Goal: Task Accomplishment & Management: Use online tool/utility

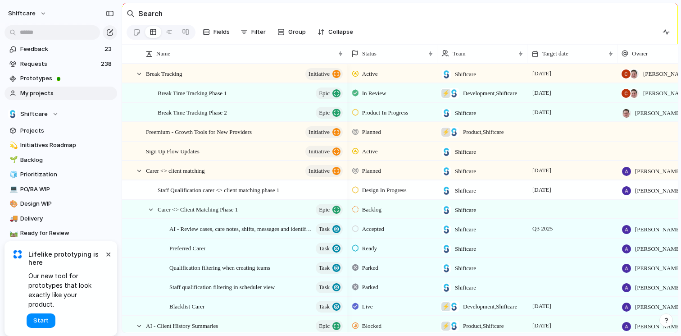
click at [71, 99] on link "My projects" at bounding box center [61, 94] width 113 height 14
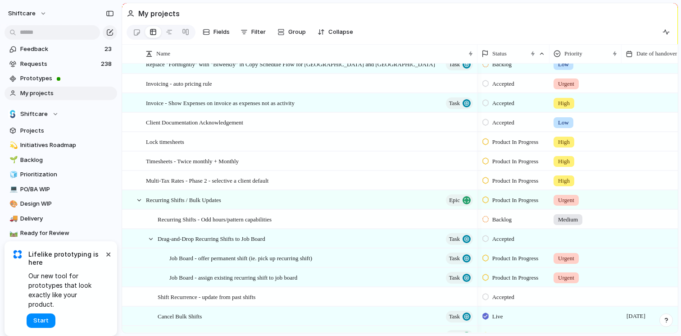
scroll to position [703, 0]
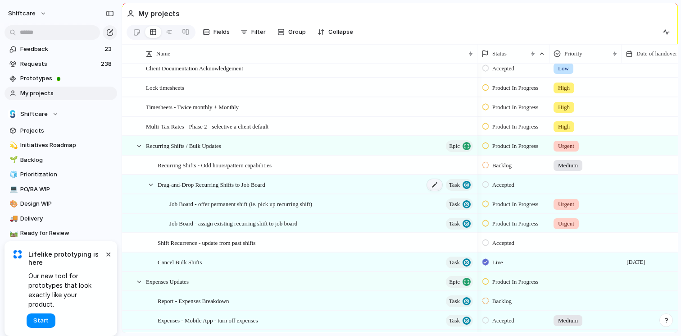
click at [435, 190] on div at bounding box center [434, 185] width 15 height 12
click at [354, 192] on div "Drag-and-Drop Recurring Shifts to Job Board Task" at bounding box center [316, 184] width 317 height 18
click at [326, 155] on div "Recurring Shifts / Bulk Updates Epic" at bounding box center [310, 146] width 329 height 18
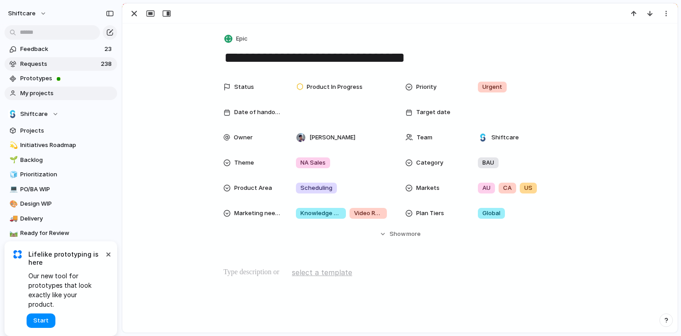
click at [48, 69] on link "Requests 238" at bounding box center [61, 64] width 113 height 14
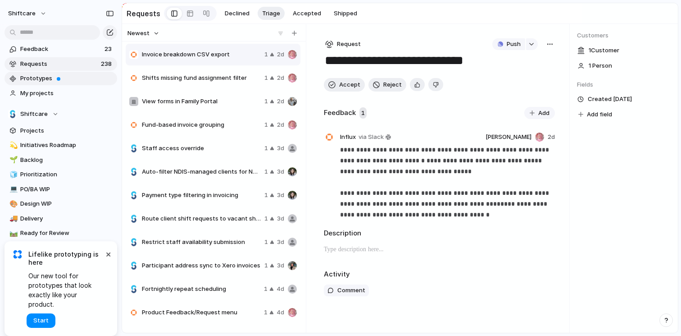
click at [38, 75] on span "Prototypes" at bounding box center [67, 78] width 94 height 9
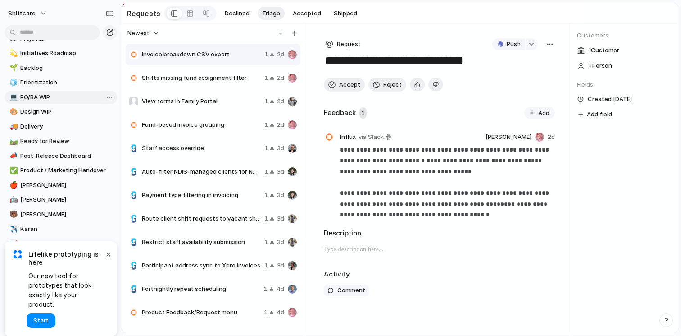
scroll to position [54, 0]
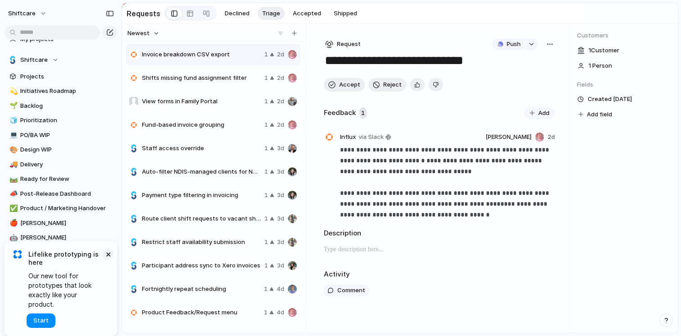
click at [111, 259] on button "×" at bounding box center [108, 253] width 11 height 11
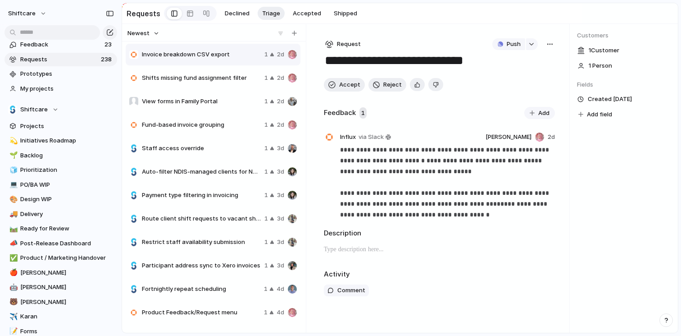
scroll to position [0, 0]
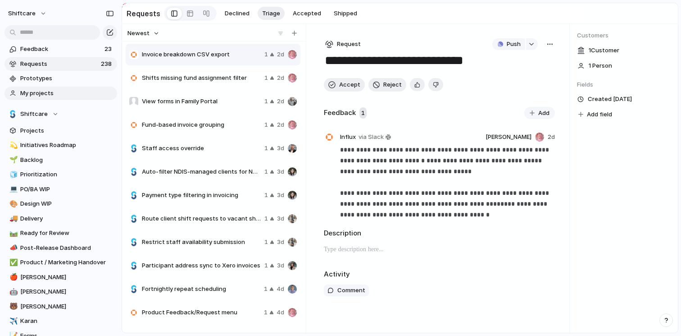
click at [64, 91] on span "My projects" at bounding box center [67, 93] width 94 height 9
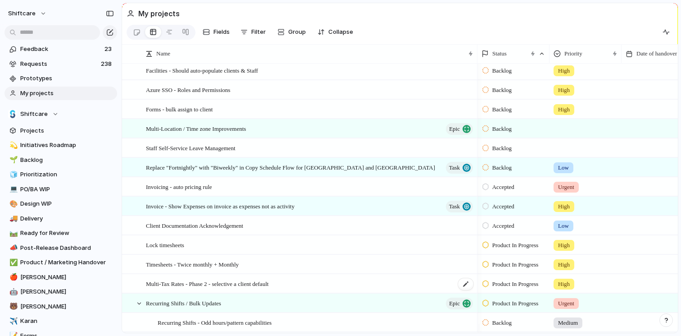
scroll to position [600, 0]
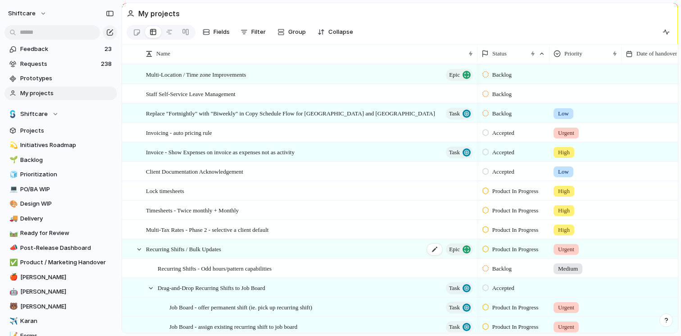
click at [402, 256] on div "Recurring Shifts / Bulk Updates Epic" at bounding box center [310, 249] width 329 height 18
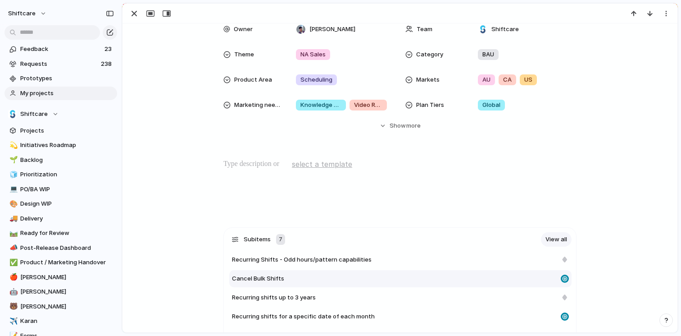
scroll to position [162, 0]
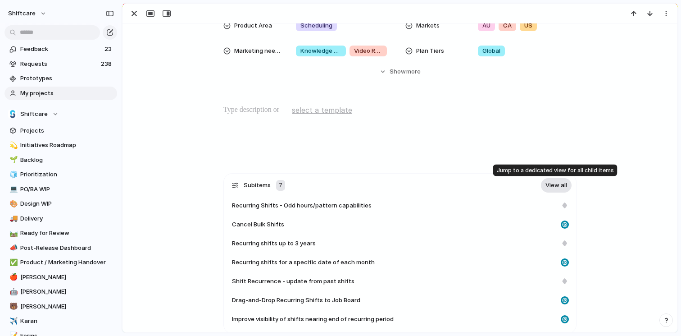
click at [555, 189] on link "View all" at bounding box center [556, 185] width 31 height 14
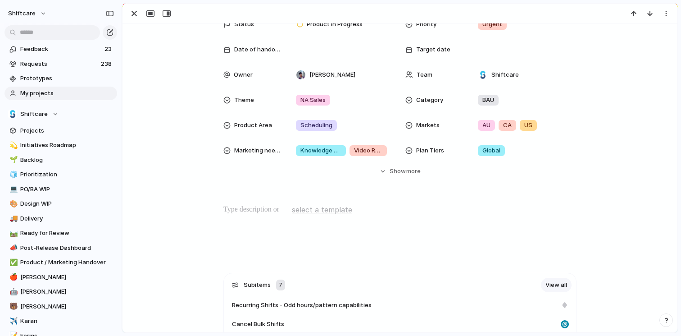
scroll to position [0, 0]
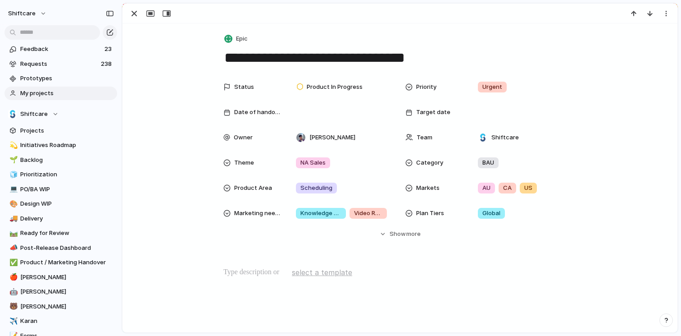
drag, startPoint x: 428, startPoint y: 58, endPoint x: 186, endPoint y: 55, distance: 242.0
click at [190, 139] on div "Status Product In Progress Priority Urgent Date of handover Target date Owner M…" at bounding box center [400, 158] width 534 height 160
click at [340, 238] on button "Hide Show more" at bounding box center [400, 234] width 353 height 16
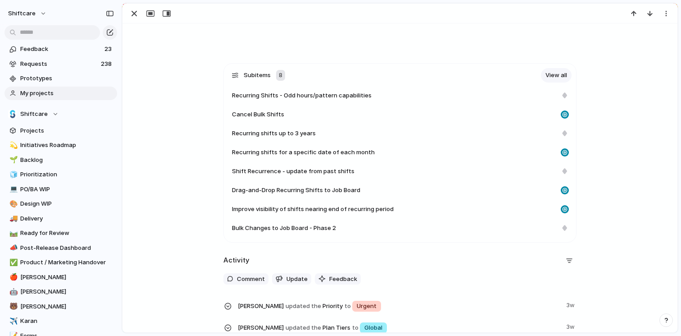
scroll to position [571, 0]
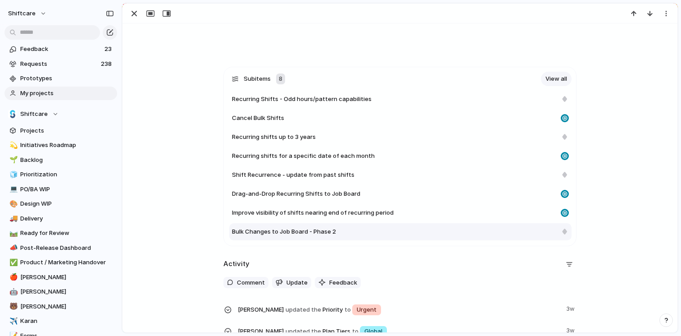
drag, startPoint x: 389, startPoint y: 193, endPoint x: 350, endPoint y: 236, distance: 58.1
click at [350, 236] on div "Recurring Shifts - Odd hours/pattern capabilities Cancel Bulk Shifts Recurring …" at bounding box center [402, 166] width 340 height 150
click at [354, 197] on span "Drag-and-Drop Recurring Shifts to Job Board" at bounding box center [296, 193] width 128 height 9
type textarea "**********"
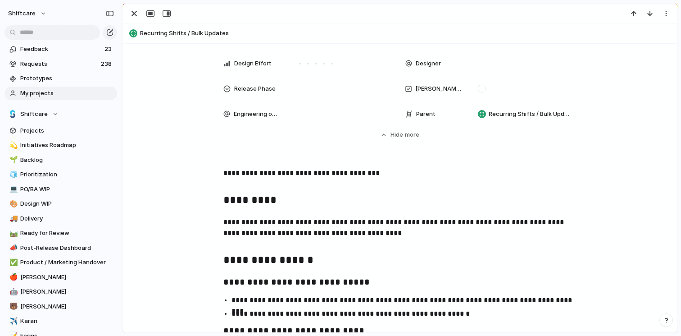
scroll to position [337, 0]
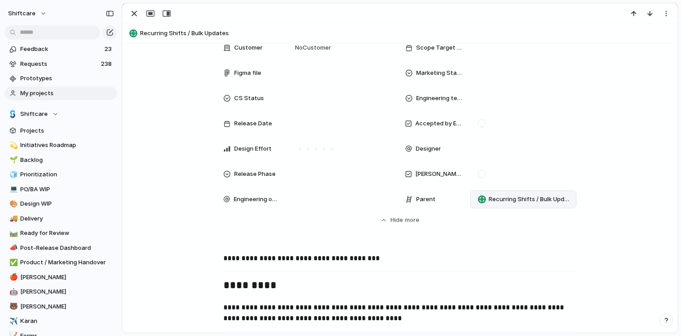
click at [513, 198] on span "Recurring Shifts / Bulk Updates" at bounding box center [531, 199] width 84 height 9
drag, startPoint x: 589, startPoint y: 219, endPoint x: 522, endPoint y: 218, distance: 67.6
click at [524, 219] on input "**********" at bounding box center [557, 216] width 173 height 18
type input "**********"
click at [481, 262] on div "**********" at bounding box center [340, 168] width 681 height 336
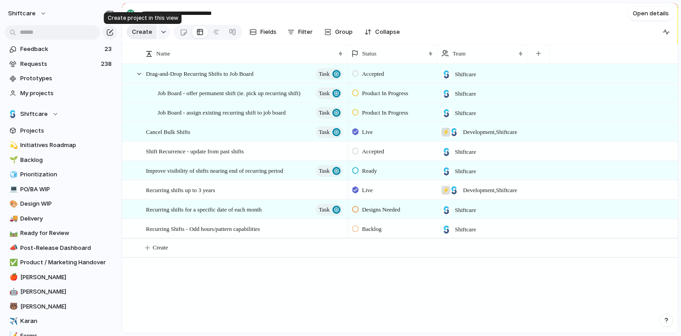
click at [154, 37] on button "Create" at bounding box center [142, 32] width 30 height 14
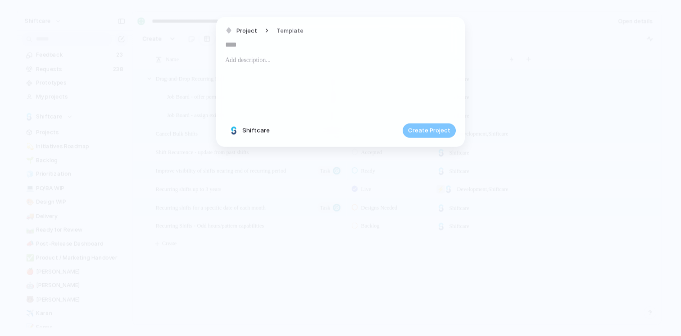
click at [272, 47] on input "text" at bounding box center [340, 44] width 231 height 14
type input "**********"
click at [448, 132] on span "Create Project" at bounding box center [429, 130] width 42 height 9
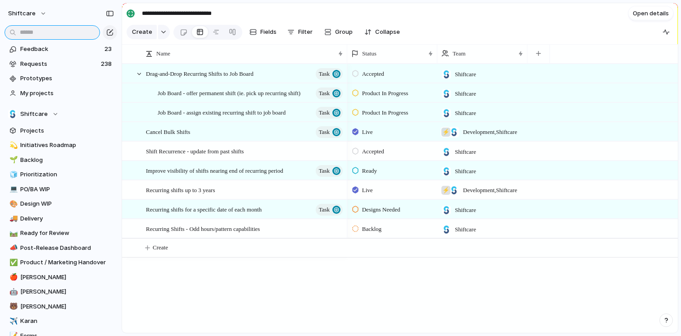
click at [54, 34] on input "text" at bounding box center [53, 32] width 96 height 14
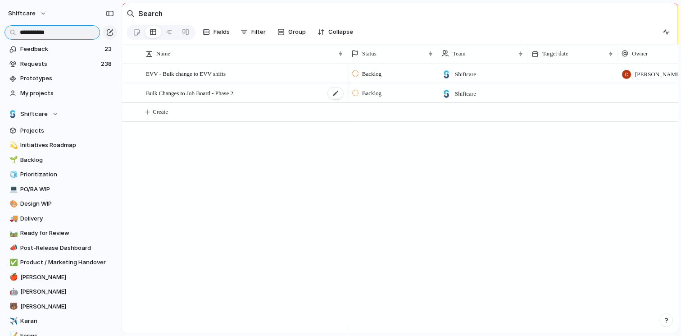
type input "**********"
click at [269, 101] on div "Bulk Changes to Job Board - Phase 2" at bounding box center [245, 93] width 198 height 18
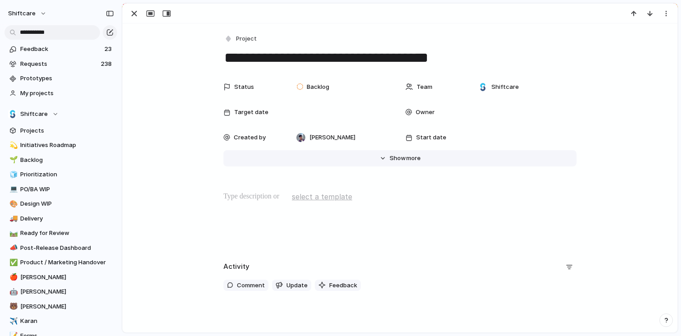
click at [411, 159] on span "more" at bounding box center [414, 158] width 14 height 9
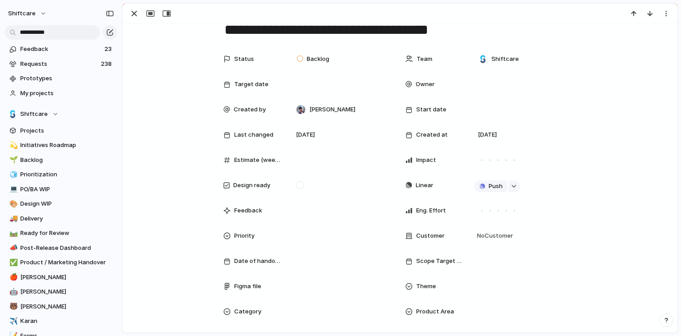
scroll to position [54, 0]
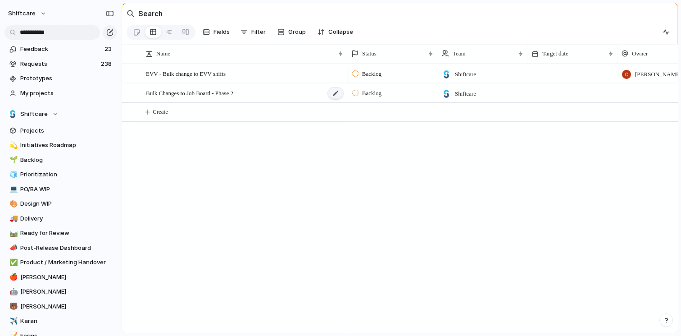
click at [336, 97] on div at bounding box center [335, 93] width 15 height 12
click at [315, 97] on div "Bulk Changes to Job Board - Phase 2" at bounding box center [245, 93] width 198 height 18
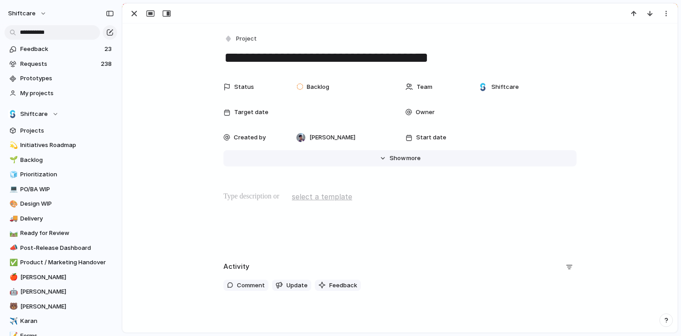
click at [409, 155] on span "more" at bounding box center [414, 158] width 14 height 9
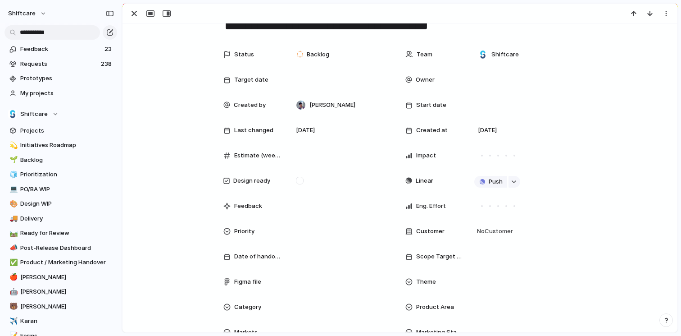
scroll to position [270, 0]
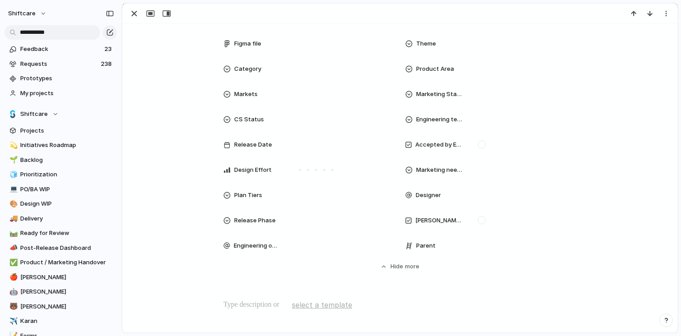
click at [454, 244] on div "Parent" at bounding box center [435, 245] width 58 height 9
click at [426, 245] on span "Parent" at bounding box center [425, 245] width 19 height 9
click at [487, 245] on div at bounding box center [524, 246] width 98 height 10
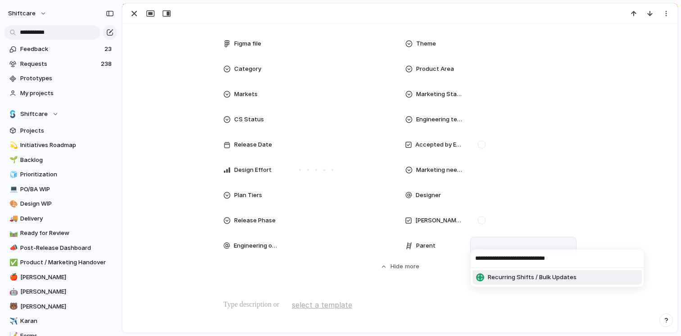
type input "**********"
click at [550, 276] on span "Recurring Shifts / Bulk Updates" at bounding box center [532, 277] width 89 height 9
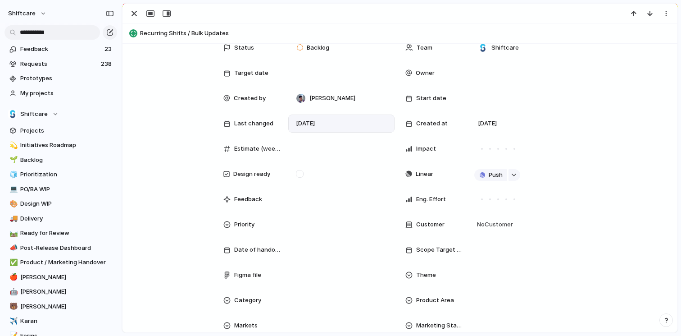
scroll to position [0, 0]
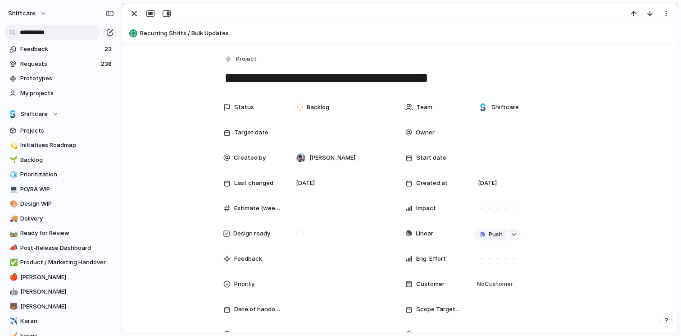
click at [467, 83] on textarea "**********" at bounding box center [400, 78] width 353 height 19
drag, startPoint x: 464, startPoint y: 80, endPoint x: 214, endPoint y: 75, distance: 249.7
click at [135, 17] on div "button" at bounding box center [134, 13] width 11 height 11
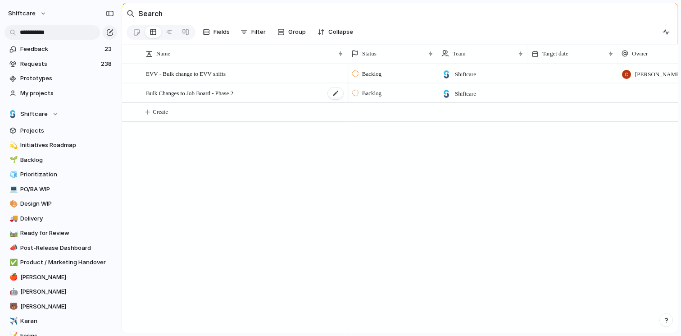
click at [189, 98] on span "Bulk Changes to Job Board - Phase 2" at bounding box center [189, 92] width 87 height 10
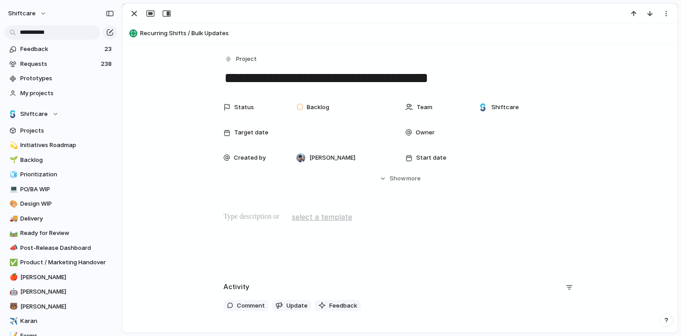
click at [461, 81] on textarea "**********" at bounding box center [400, 78] width 353 height 19
drag, startPoint x: 461, startPoint y: 81, endPoint x: 241, endPoint y: 83, distance: 220.4
click at [242, 83] on textarea "**********" at bounding box center [400, 78] width 353 height 19
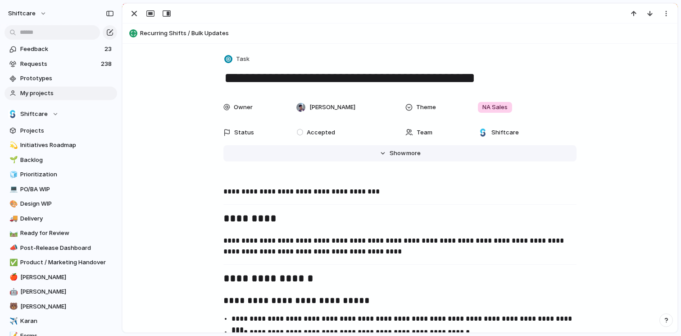
click at [422, 156] on button "Hide Show more" at bounding box center [400, 153] width 353 height 16
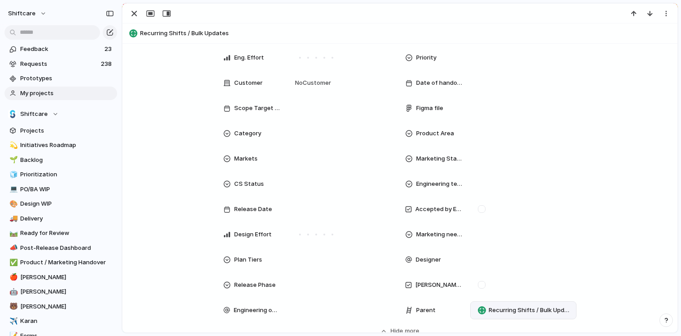
scroll to position [334, 0]
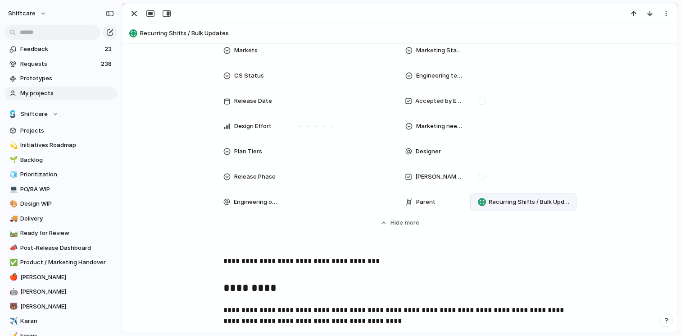
click at [514, 194] on div "Recurring Shifts / Bulk Updates" at bounding box center [523, 202] width 106 height 18
click at [516, 199] on span "Recurring Shifts / Bulk Updates" at bounding box center [531, 201] width 84 height 9
type input "**********"
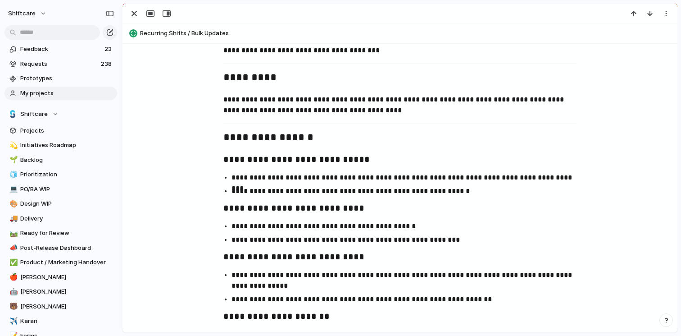
scroll to position [789, 0]
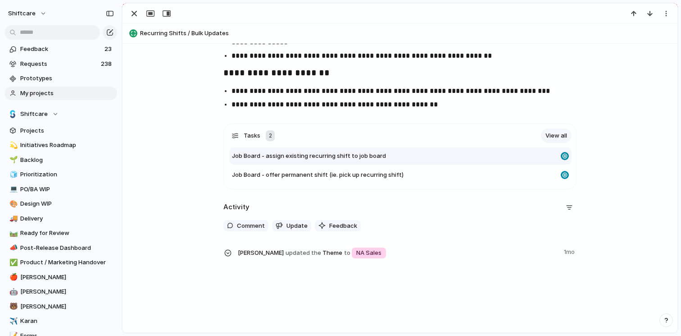
click at [469, 154] on div "Job Board - assign existing recurring shift to job board" at bounding box center [394, 155] width 325 height 9
type textarea "**********"
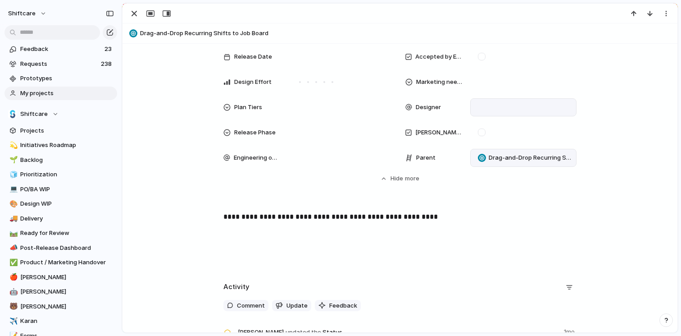
scroll to position [324, 0]
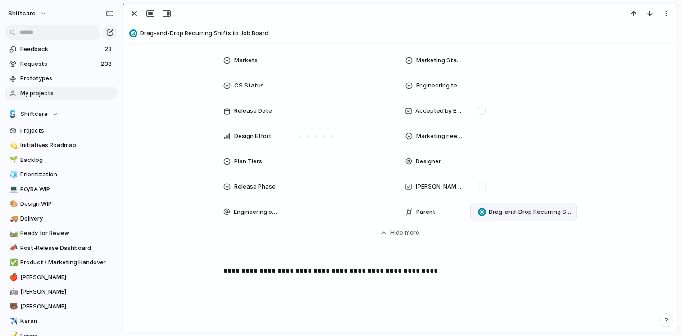
click at [527, 211] on span "Drag-and-Drop Recurring Shifts to Job Board" at bounding box center [531, 211] width 84 height 9
type input "********"
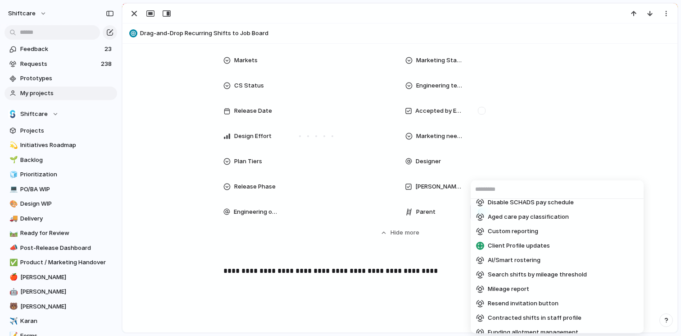
scroll to position [162, 0]
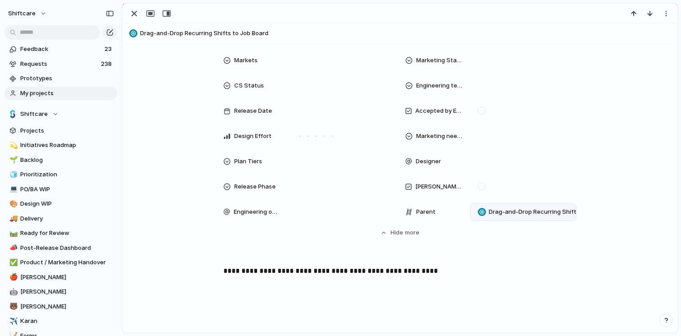
drag, startPoint x: 192, startPoint y: 144, endPoint x: 167, endPoint y: 125, distance: 30.9
click at [191, 144] on div "No parent Staff functionality Multiple New Shift Types Messaging Timesheets Mob…" at bounding box center [340, 168] width 681 height 336
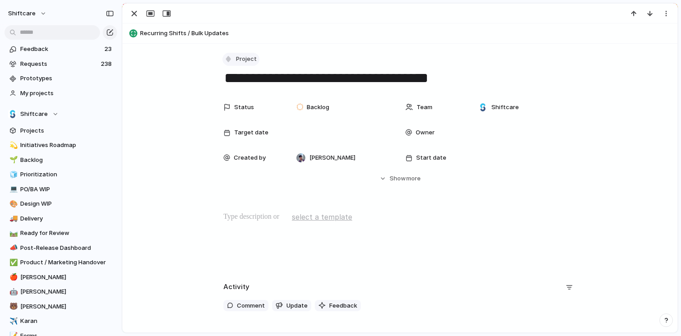
click at [232, 58] on button "Project" at bounding box center [241, 59] width 37 height 13
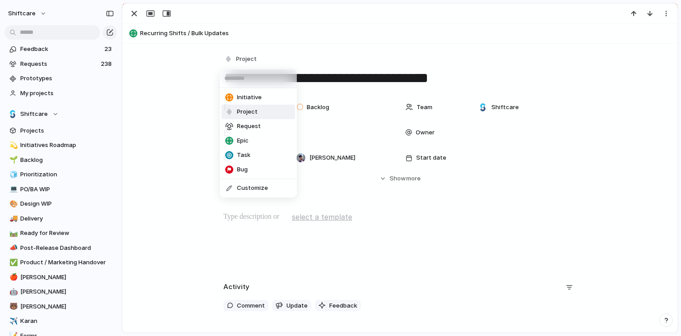
click at [187, 105] on div "Initiative Project Request Epic Task Bug Customize" at bounding box center [340, 168] width 681 height 336
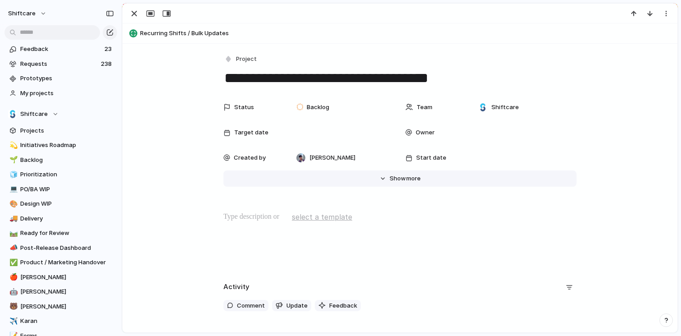
click at [372, 172] on button "Hide Show more" at bounding box center [400, 178] width 353 height 16
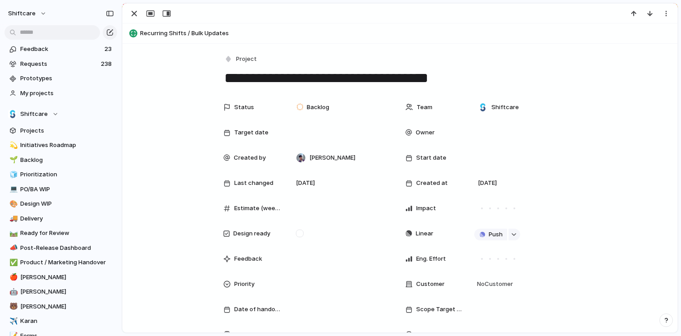
click at [457, 123] on div "Status Backlog Team Shiftcare Target date Owner Created by [PERSON_NAME] Start …" at bounding box center [400, 321] width 353 height 447
click at [476, 137] on div at bounding box center [524, 133] width 98 height 10
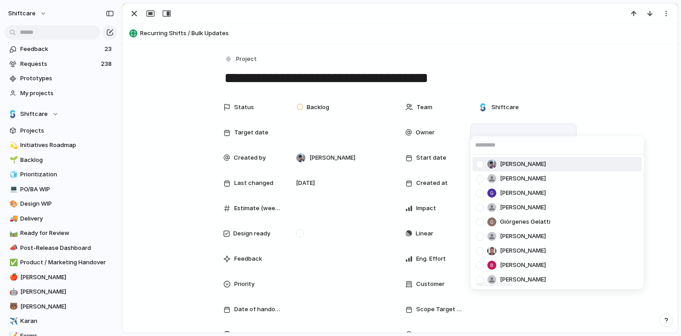
click at [500, 163] on span "[PERSON_NAME]" at bounding box center [523, 164] width 46 height 9
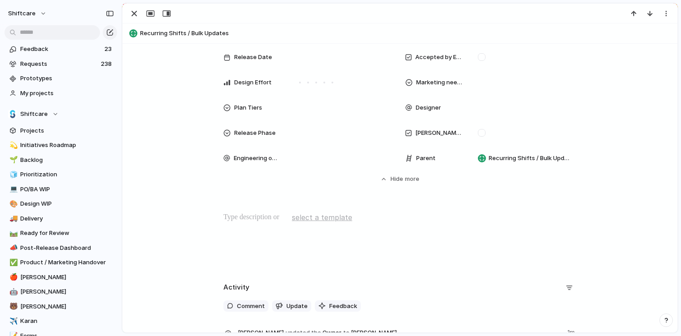
scroll to position [379, 0]
click at [516, 163] on div "Recurring Shifts / Bulk Updates" at bounding box center [523, 158] width 106 height 18
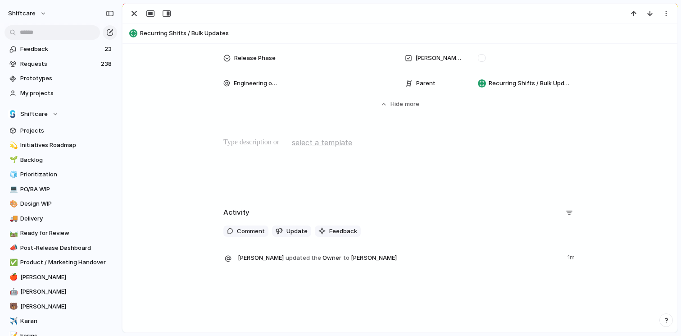
scroll to position [459, 0]
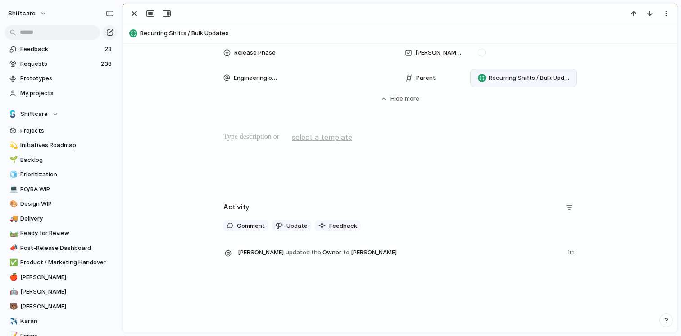
click at [521, 75] on span "Recurring Shifts / Bulk Updates" at bounding box center [531, 77] width 84 height 9
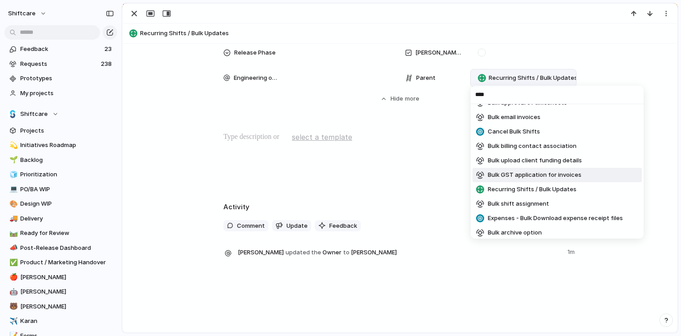
scroll to position [29, 0]
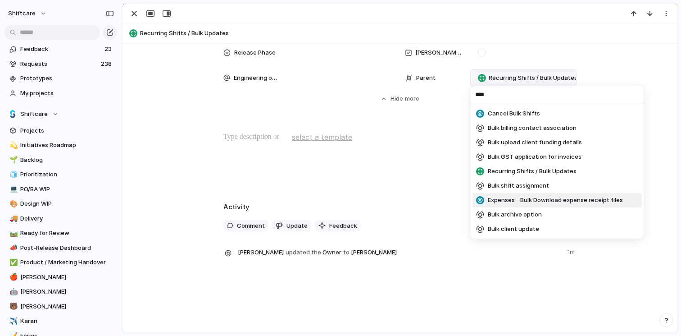
type input "****"
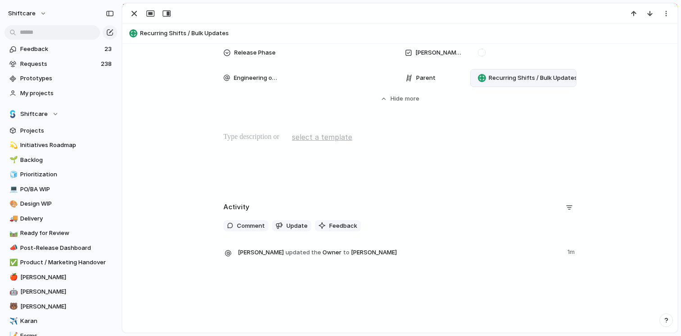
drag, startPoint x: 431, startPoint y: 195, endPoint x: 416, endPoint y: 190, distance: 16.2
click at [431, 196] on div "**** Bulk approval of timesheets Bulk email invoices Cancel Bulk Shifts Bulk bi…" at bounding box center [340, 168] width 681 height 336
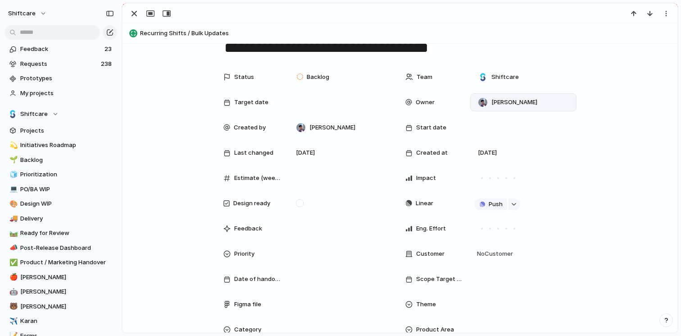
scroll to position [0, 0]
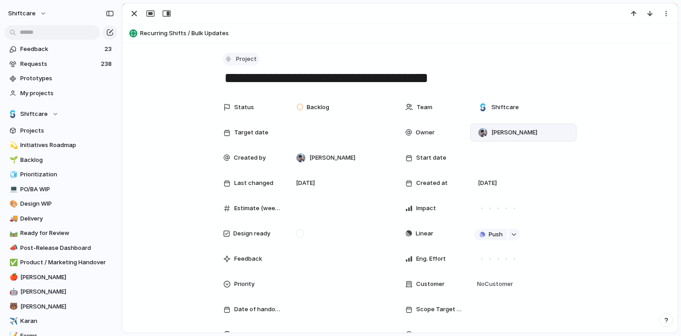
click at [244, 59] on span "Project" at bounding box center [246, 59] width 21 height 9
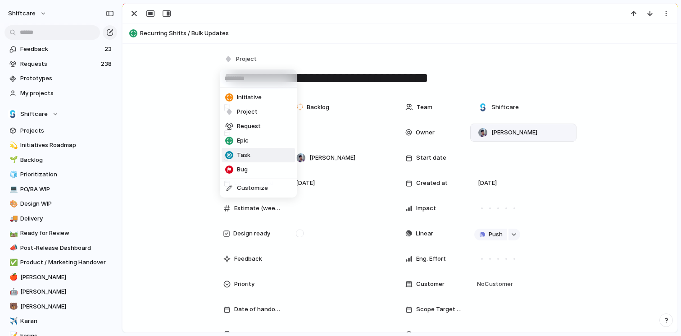
click at [249, 152] on span "Task" at bounding box center [244, 155] width 14 height 9
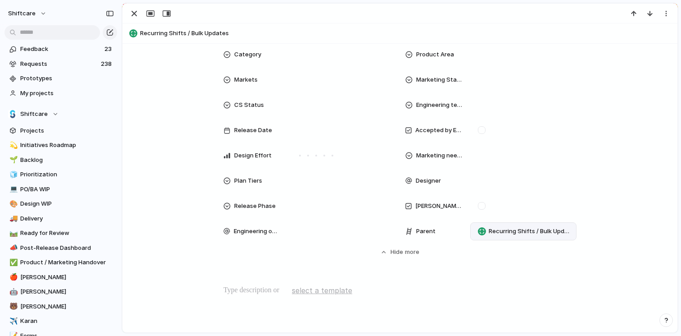
scroll to position [311, 0]
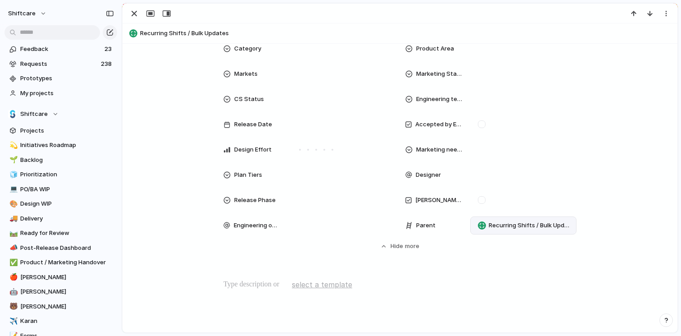
click at [518, 221] on span "Recurring Shifts / Bulk Updates" at bounding box center [531, 225] width 84 height 9
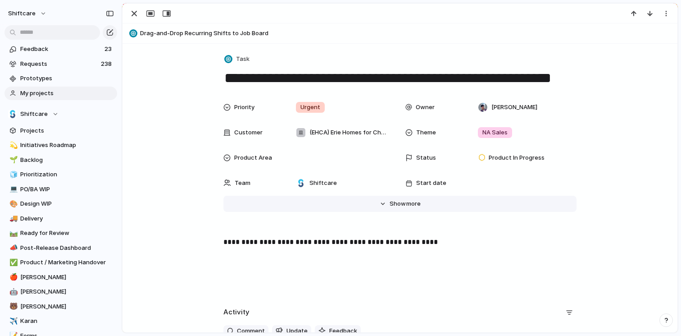
click at [425, 201] on button "Hide Show more" at bounding box center [400, 204] width 353 height 16
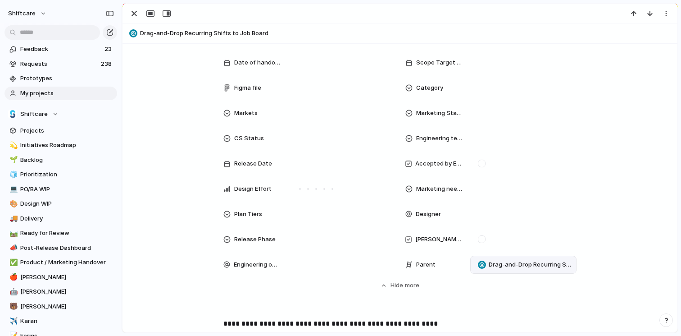
scroll to position [339, 0]
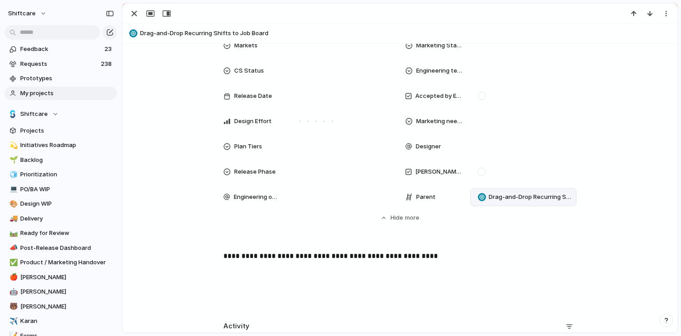
click at [508, 196] on span "Drag-and-Drop Recurring Shifts to Job Board" at bounding box center [531, 196] width 84 height 9
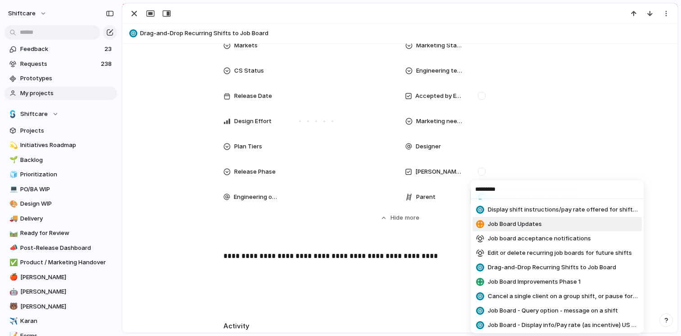
scroll to position [43, 0]
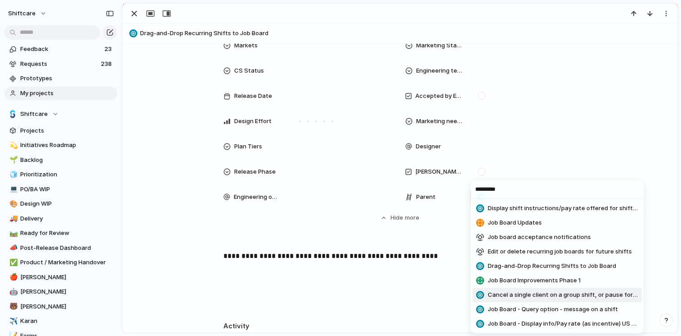
type input "*********"
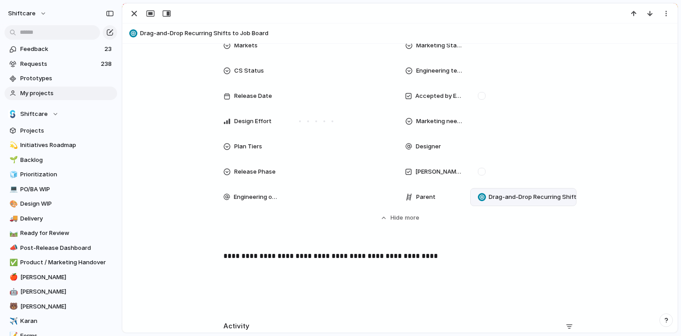
click at [385, 309] on div "********* BAU - Carer App - Job Board – Shift Conflict Alert Prevent double boo…" at bounding box center [340, 168] width 681 height 336
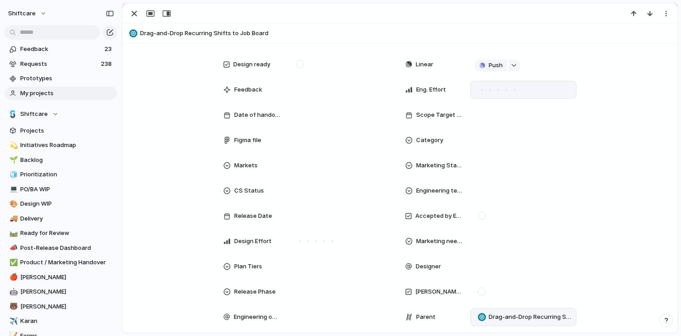
scroll to position [328, 0]
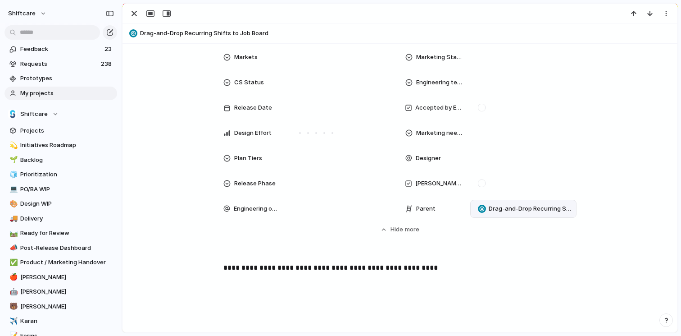
click at [516, 206] on span "Drag-and-Drop Recurring Shifts to Job Board" at bounding box center [531, 208] width 84 height 9
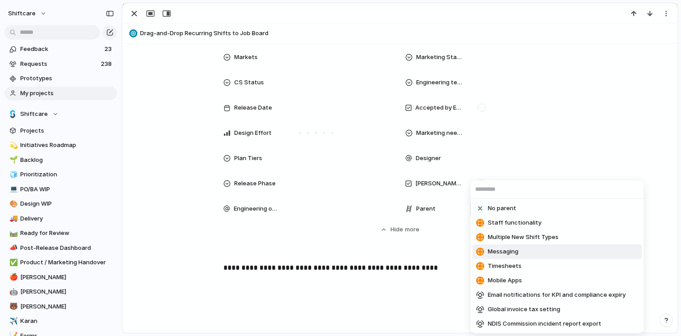
click at [251, 238] on div "No parent Staff functionality Multiple New Shift Types Messaging Timesheets Mob…" at bounding box center [340, 168] width 681 height 336
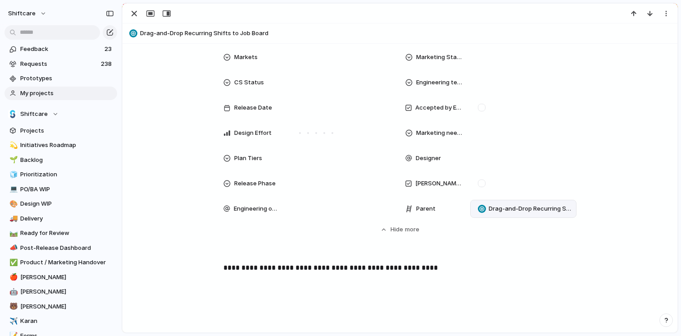
scroll to position [0, 0]
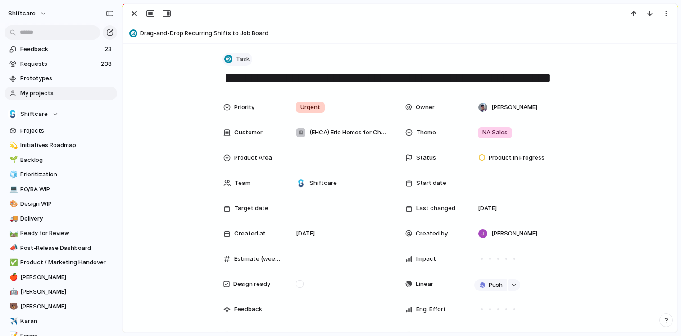
click at [235, 53] on div "Task" at bounding box center [400, 59] width 353 height 13
click at [236, 57] on span "Task" at bounding box center [243, 59] width 14 height 9
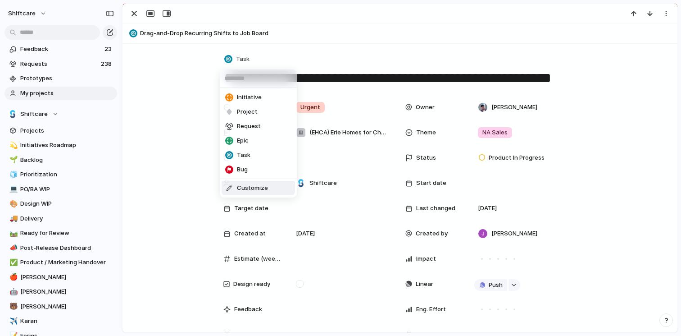
click at [237, 192] on span "Customize" at bounding box center [252, 187] width 31 height 9
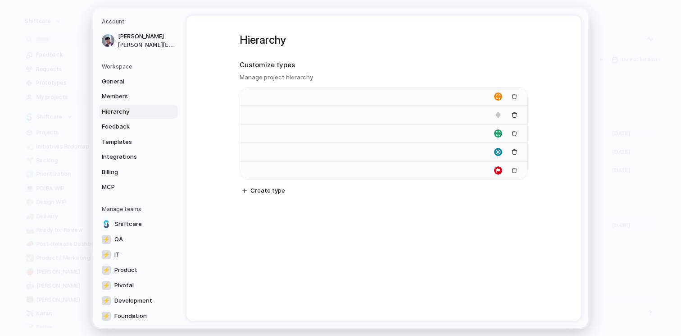
type input "**********"
type input "*******"
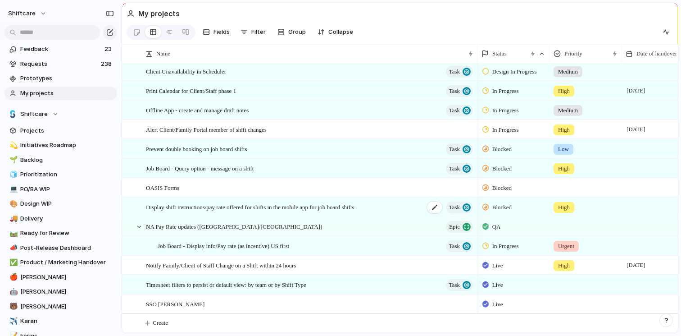
click at [307, 203] on span "Display shift instructions/pay rate offered for shifts in the mobile app for jo…" at bounding box center [250, 206] width 209 height 10
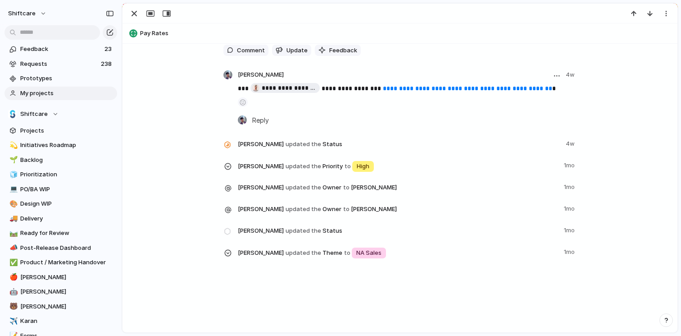
click at [296, 89] on span "**********" at bounding box center [289, 87] width 55 height 11
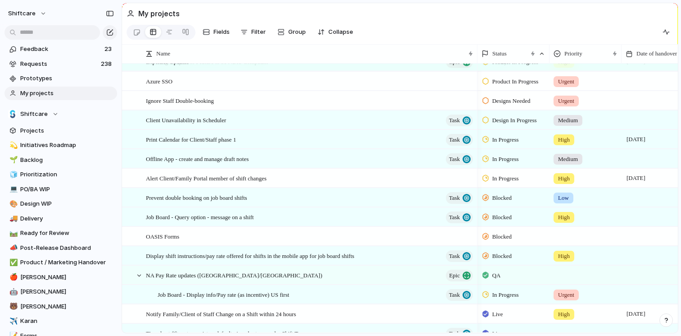
scroll to position [1004, 0]
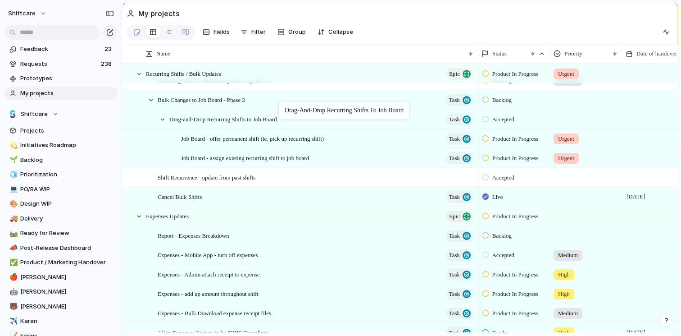
drag, startPoint x: 284, startPoint y: 127, endPoint x: 283, endPoint y: 103, distance: 23.5
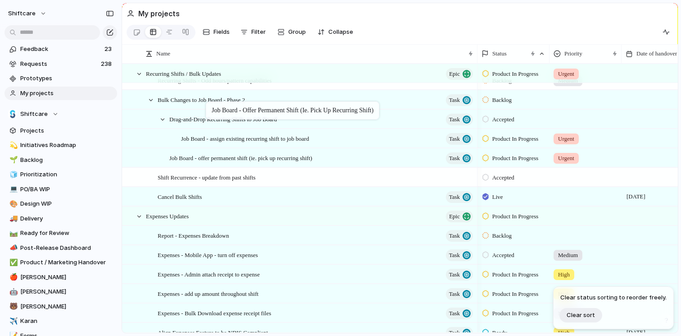
drag, startPoint x: 213, startPoint y: 144, endPoint x: 210, endPoint y: 103, distance: 41.1
drag, startPoint x: 220, startPoint y: 141, endPoint x: 210, endPoint y: 103, distance: 38.9
click at [203, 109] on div "Bulk Changes to Job Board - Phase 2 Task" at bounding box center [316, 100] width 317 height 18
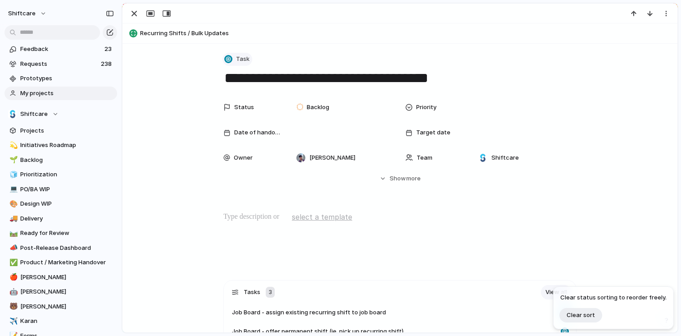
click at [242, 63] on span "Task" at bounding box center [243, 59] width 14 height 9
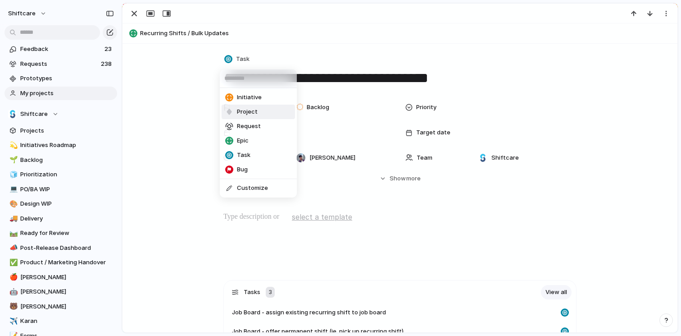
click at [249, 112] on span "Project" at bounding box center [247, 111] width 21 height 9
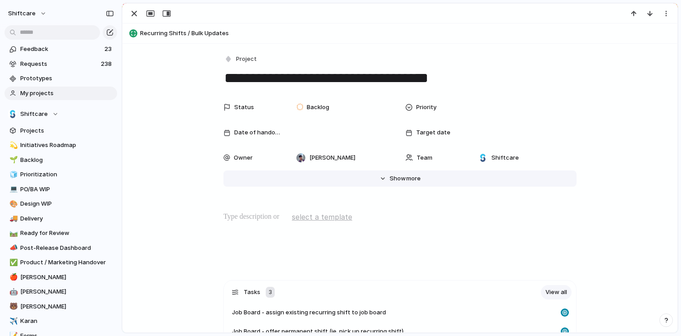
click at [384, 186] on button "Hide Show more" at bounding box center [400, 178] width 353 height 16
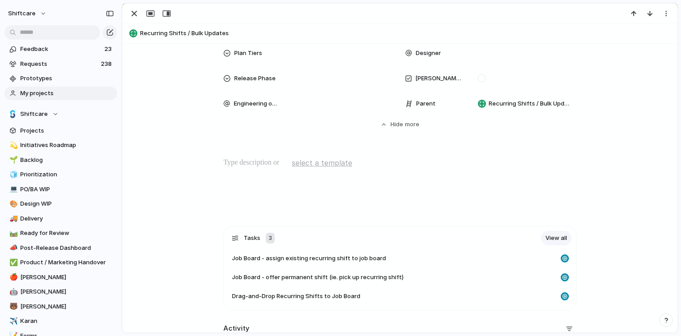
scroll to position [541, 0]
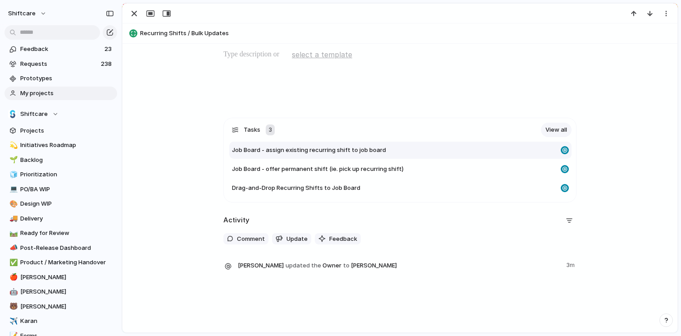
click at [470, 154] on div "Job Board - assign existing recurring shift to job board" at bounding box center [400, 150] width 343 height 17
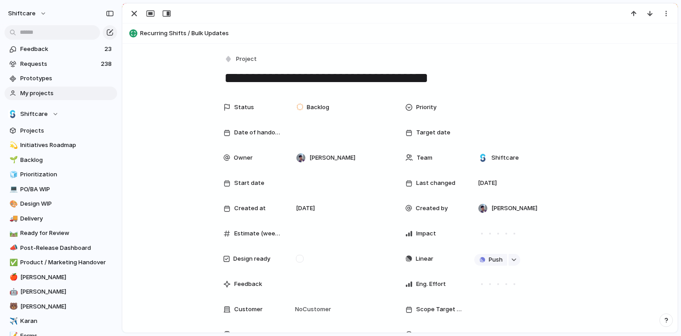
scroll to position [54, 0]
